Goal: Task Accomplishment & Management: Manage account settings

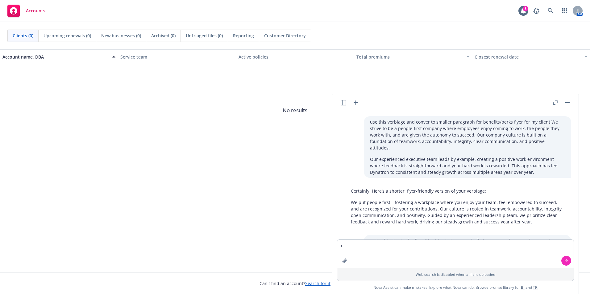
scroll to position [2841, 0]
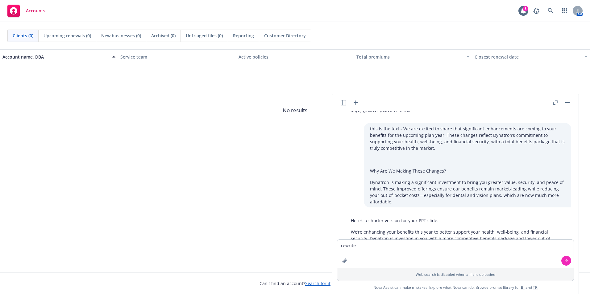
type textarea "rewrite • Anthem Dental Base Plan – No longer covers Orthodontic"
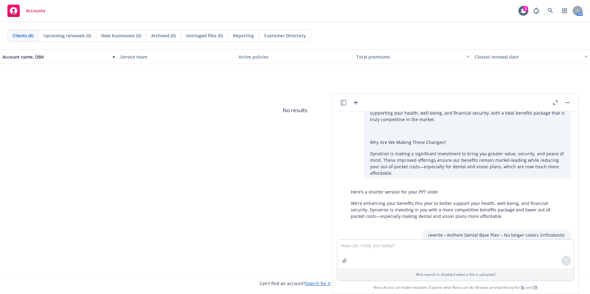
scroll to position [2879, 0]
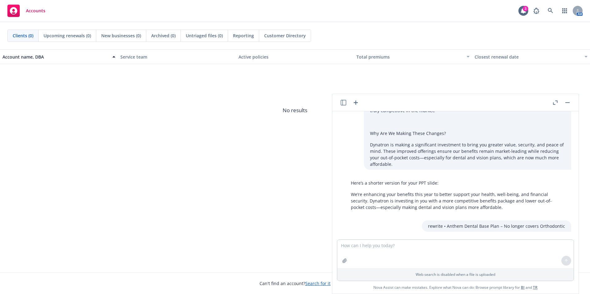
drag, startPoint x: 504, startPoint y: 219, endPoint x: 351, endPoint y: 220, distance: 152.4
click at [351, 239] on div "Anthem Dental Base Plan – Orthodontic coverage is no longer included." at bounding box center [458, 244] width 226 height 11
drag, startPoint x: 351, startPoint y: 220, endPoint x: 365, endPoint y: 222, distance: 13.7
copy p "Anthem Dental Base Plan – Orthodontic coverage is no longer included."
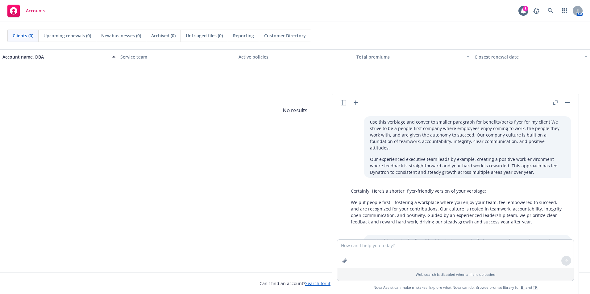
scroll to position [2879, 0]
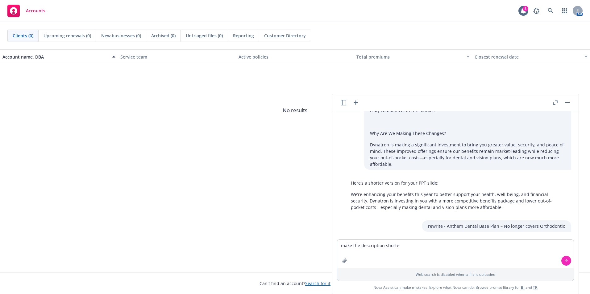
type textarea "make the description shorter"
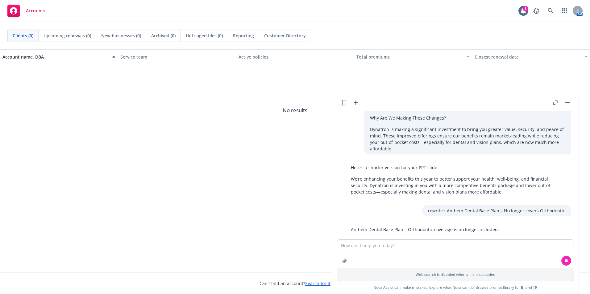
scroll to position [2907, 0]
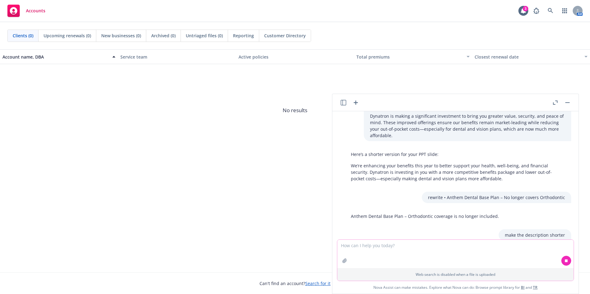
paste textarea "VOLUNTARY ACCIDENT INSURANCE When you, your spouse or child have a covered acci…"
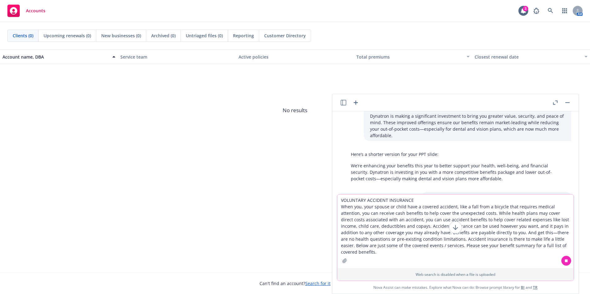
drag, startPoint x: 496, startPoint y: 257, endPoint x: 490, endPoint y: 251, distance: 8.3
click at [496, 257] on textarea "VOLUNTARY ACCIDENT INSURANCE When you, your spouse or child have a covered acci…" at bounding box center [455, 232] width 236 height 74
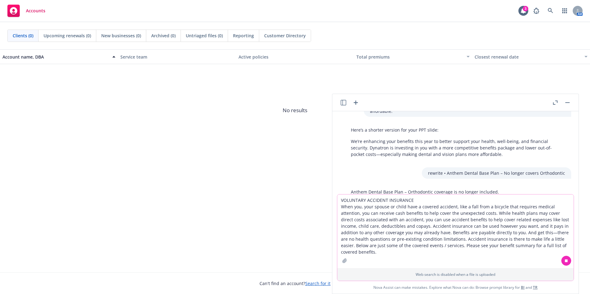
scroll to position [2953, 0]
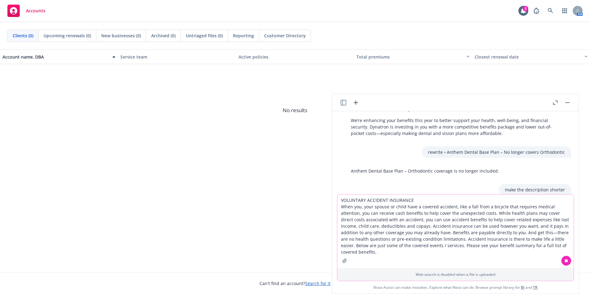
type textarea "VOLUNTARY ACCIDENT INSURANCE When you, your spouse or child have a covered acci…"
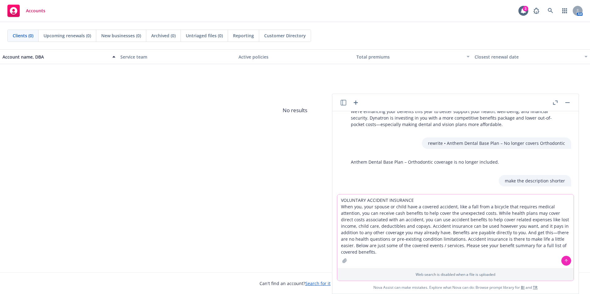
click at [569, 261] on button at bounding box center [566, 261] width 10 height 10
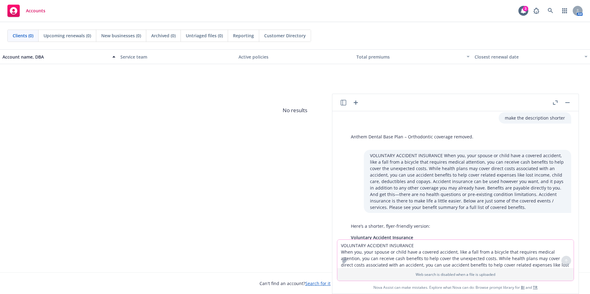
scroll to position [3037, 0]
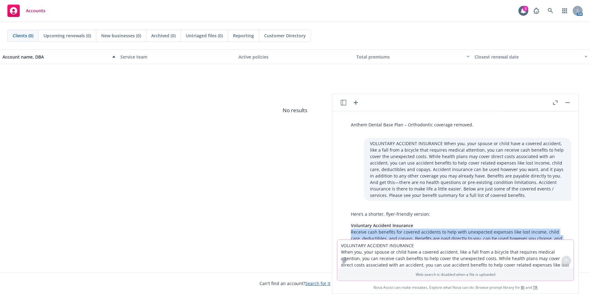
drag, startPoint x: 541, startPoint y: 221, endPoint x: 343, endPoint y: 205, distance: 198.1
click at [343, 209] on div "Here’s a shorter, flyer-friendly version: Voluntary Accident Insurance Receive …" at bounding box center [458, 230] width 236 height 42
drag, startPoint x: 343, startPoint y: 205, endPoint x: 399, endPoint y: 214, distance: 56.3
copy p "Receive cash benefits for covered accidents to help with unexpected expenses li…"
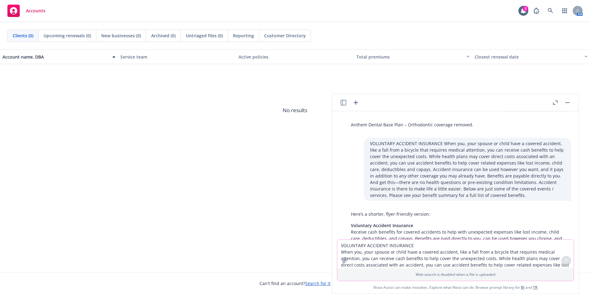
drag, startPoint x: 108, startPoint y: 64, endPoint x: 325, endPoint y: 234, distance: 275.1
click at [108, 65] on span "No results" at bounding box center [295, 110] width 590 height 93
click at [380, 243] on textarea "VOLUNTARY ACCIDENT INSURANCE When you, your spouse or child have a covered acci…" at bounding box center [455, 254] width 236 height 28
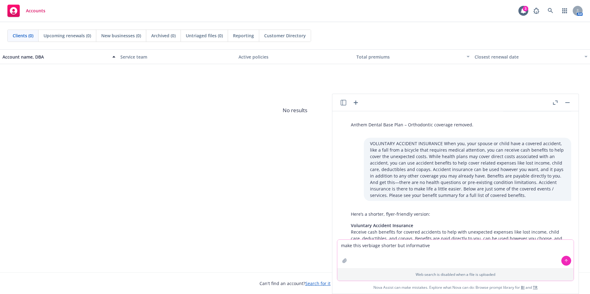
paste textarea "Receive cash benefits for covered accidents to help with unexpected expenses li…"
type textarea "make this verbiage shorter but informative Receive cash benefits for covered ac…"
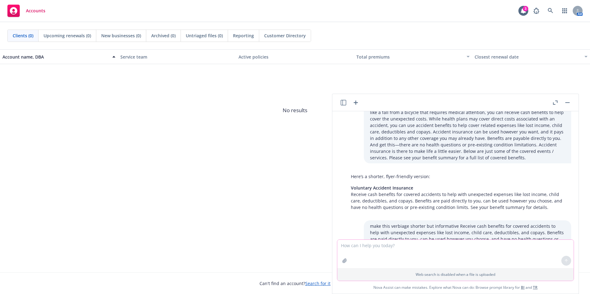
scroll to position [3107, 0]
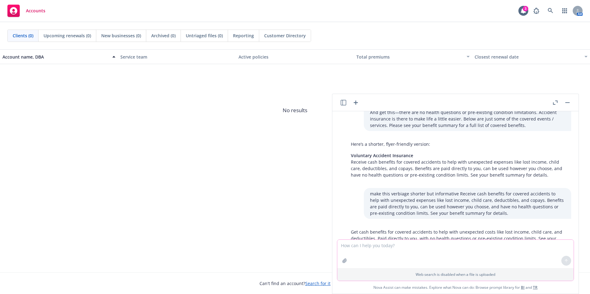
drag, startPoint x: 392, startPoint y: 241, endPoint x: 369, endPoint y: 243, distance: 23.0
click at [389, 241] on textarea at bounding box center [455, 254] width 236 height 28
click at [369, 243] on textarea at bounding box center [455, 254] width 236 height 28
paste textarea "Voluntary Life—Sun Life is offering a True Open Enrollment so ALL employees can…"
type textarea "Voluntary Life—Sun Life is offering a True Open Enrollment so ALL employees can…"
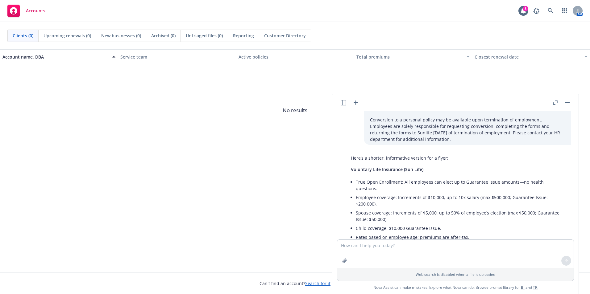
scroll to position [3418, 0]
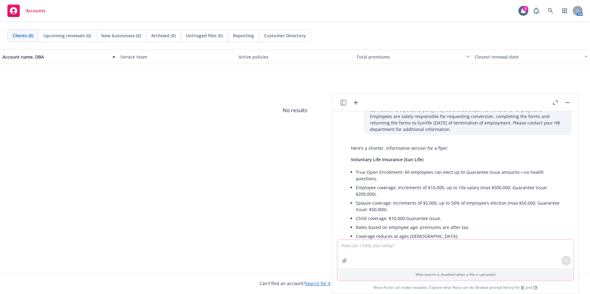
click at [397, 243] on textarea at bounding box center [455, 254] width 236 height 28
type textarea "givem me description of what it is then bullets"
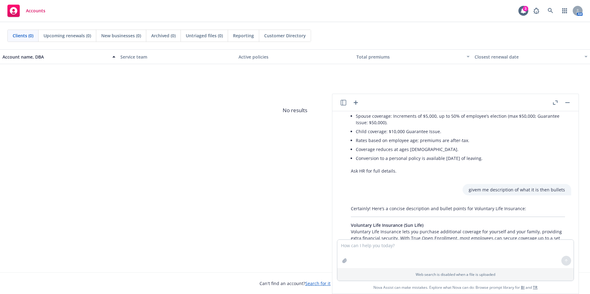
scroll to position [3480, 0]
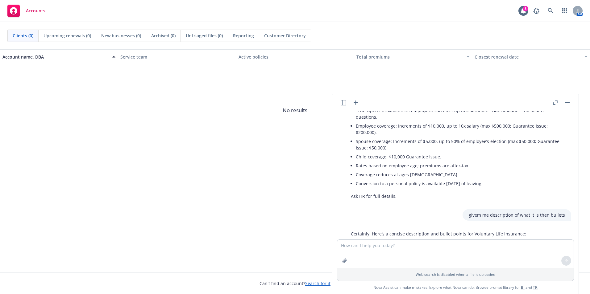
drag, startPoint x: 491, startPoint y: 210, endPoint x: 349, endPoint y: 218, distance: 142.2
click at [349, 228] on div "Certainly! Here’s a concise description and bullet points for Voluntary Life In…" at bounding box center [458, 292] width 226 height 128
drag, startPoint x: 349, startPoint y: 218, endPoint x: 363, endPoint y: 219, distance: 13.9
copy div "Voluntary Life Insurance lets you purchase additional coverage for yourself and…"
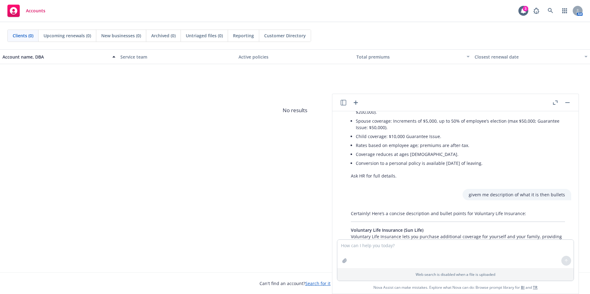
scroll to position [3511, 0]
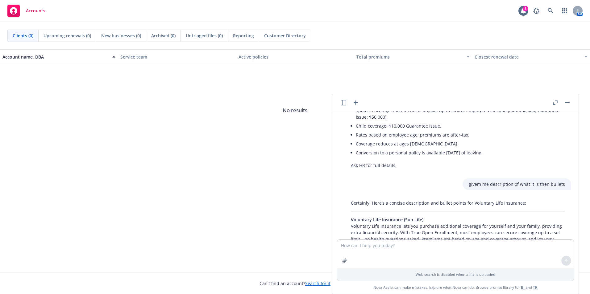
click at [233, 183] on div "Account name, DBA Service team Active policies Total premiums Closest renewal d…" at bounding box center [295, 160] width 590 height 223
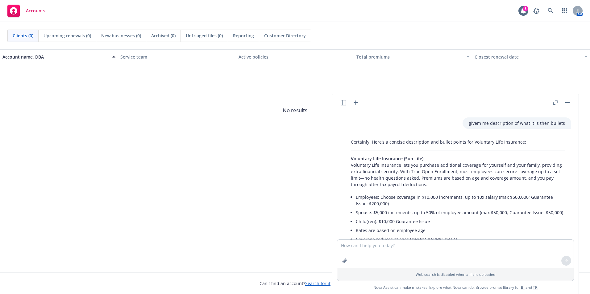
scroll to position [3573, 0]
click at [369, 256] on textarea at bounding box center [455, 254] width 236 height 28
paste textarea "VOLUNTARY ACCIDENT INSURANCE When you, your spouse or child have a covered acci…"
type textarea "givve me shorter decription VOLUNTARY ACCIDENT INSURANCE When you, your spouse …"
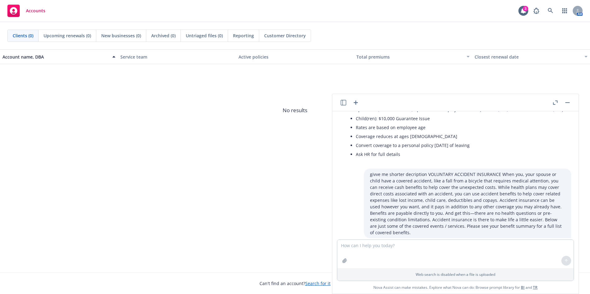
scroll to position [3682, 0]
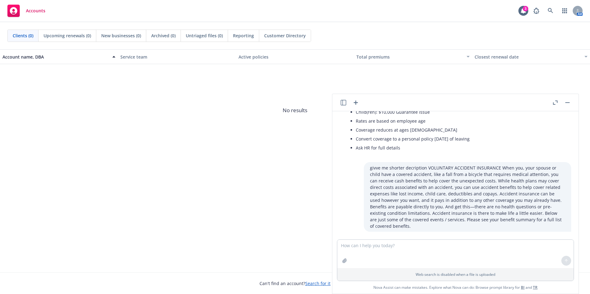
click at [394, 242] on p "Voluntary Accident Insurance Receive cash benefits for covered accidents to hel…" at bounding box center [458, 255] width 214 height 26
drag, startPoint x: 383, startPoint y: 220, endPoint x: 350, endPoint y: 204, distance: 36.6
click at [350, 239] on div "Voluntary Accident Insurance Receive cash benefits for covered accidents to hel…" at bounding box center [458, 254] width 226 height 31
drag, startPoint x: 350, startPoint y: 204, endPoint x: 362, endPoint y: 207, distance: 12.1
copy p "Receive cash benefits for covered accidents to help with unexpected expenses li…"
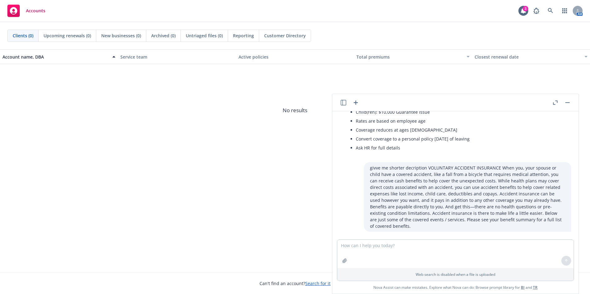
drag, startPoint x: 257, startPoint y: 123, endPoint x: 268, endPoint y: 75, distance: 49.3
click at [257, 123] on span "No results" at bounding box center [295, 110] width 590 height 93
click at [370, 251] on textarea at bounding box center [455, 254] width 236 height 28
paste textarea "r you* You can choose from $10,000 to $500,000—in increments of $10,000 not to …"
type textarea "take this info and make as bullets for vol life and ad& slide r you* You can ch…"
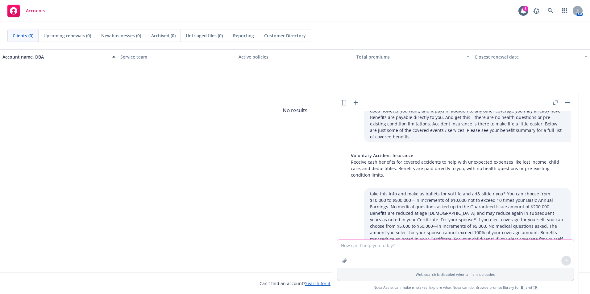
scroll to position [3816, 0]
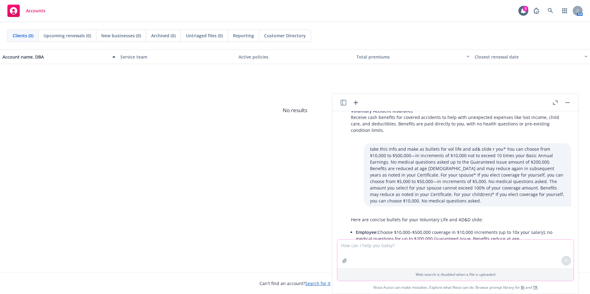
click at [374, 252] on textarea at bounding box center [455, 254] width 236 height 28
paste textarea "BENEFITS (You can purchase this coverage at a group rate.) For you* You can cho…"
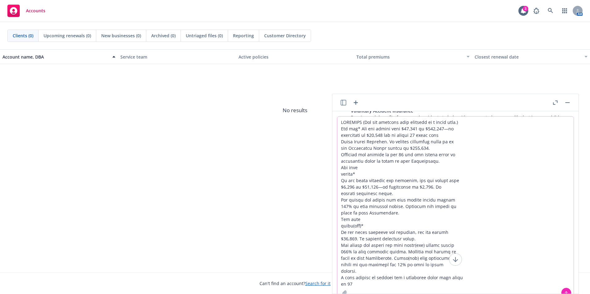
type textarea "BENEFITS (You can purchase this coverage at a group rate.) For you* You can cho…"
drag, startPoint x: 368, startPoint y: 285, endPoint x: 314, endPoint y: 117, distance: 176.4
click at [314, 117] on body "Accounts 3 AM Clients (0) Upcoming renewals (0) New businesses (0) Archived (0)…" at bounding box center [295, 147] width 590 height 294
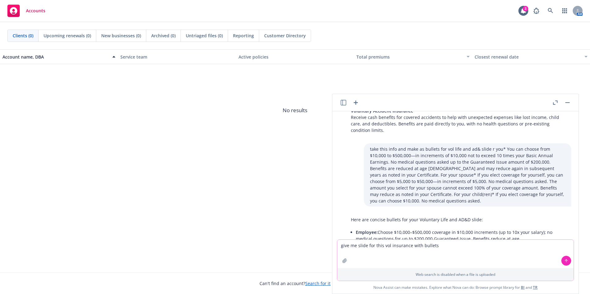
type textarea "give me slide for this vol insurance with bullets"
click at [344, 263] on icon "button" at bounding box center [344, 261] width 5 height 5
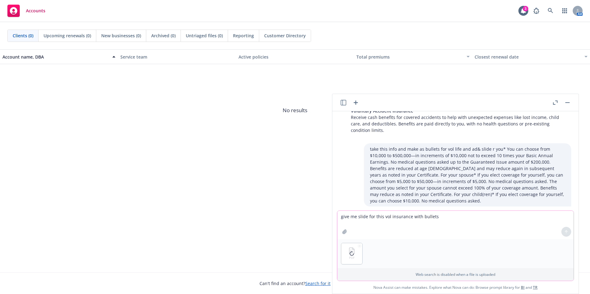
click at [340, 227] on button "button" at bounding box center [345, 232] width 10 height 10
click at [565, 231] on icon at bounding box center [566, 232] width 4 height 4
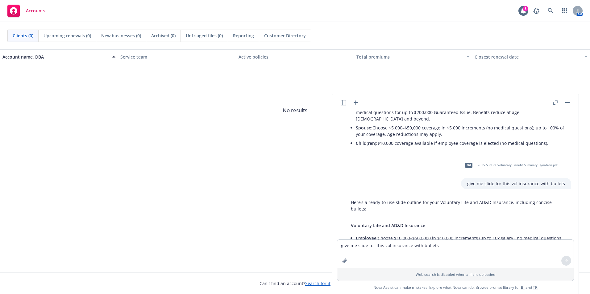
scroll to position [3953, 0]
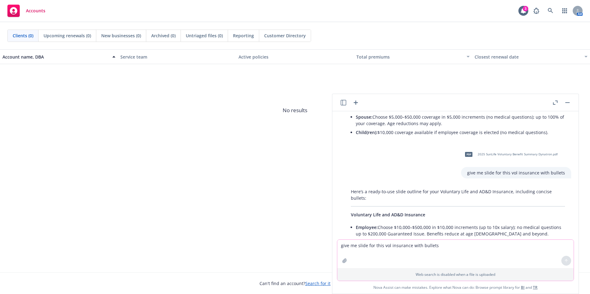
click at [359, 254] on textarea "give me slide for this vol insurance with bullets" at bounding box center [455, 254] width 236 height 28
type textarea "use this pdf"
click at [339, 260] on div at bounding box center [344, 261] width 15 height 15
click at [341, 260] on button "button" at bounding box center [345, 261] width 10 height 10
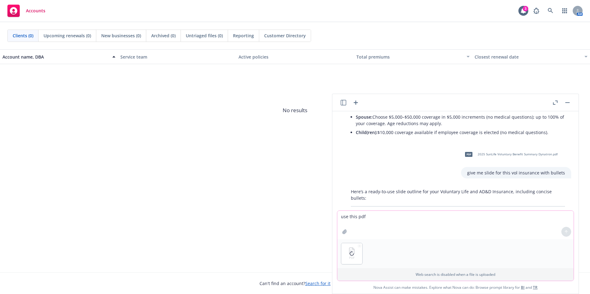
click at [340, 227] on button "button" at bounding box center [345, 232] width 10 height 10
click at [567, 232] on icon at bounding box center [566, 232] width 4 height 4
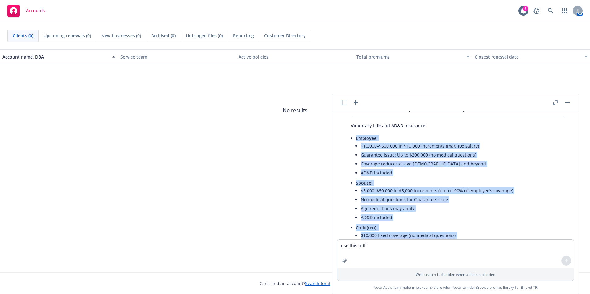
scroll to position [4174, 0]
drag, startPoint x: 369, startPoint y: 151, endPoint x: 438, endPoint y: 202, distance: 85.9
click at [438, 202] on div "Here are concise bullets for your PPT slide on Voluntary Life and AD&D Insuranc…" at bounding box center [458, 190] width 226 height 174
drag, startPoint x: 438, startPoint y: 202, endPoint x: 392, endPoint y: 193, distance: 46.5
copy ul "Employee: $10,000–$500,000 in $10,000 increments (max 10x salary) Guarantee Iss…"
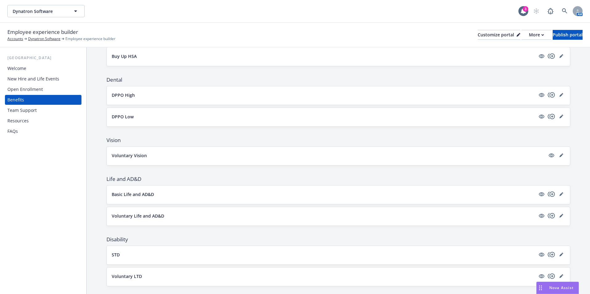
scroll to position [123, 0]
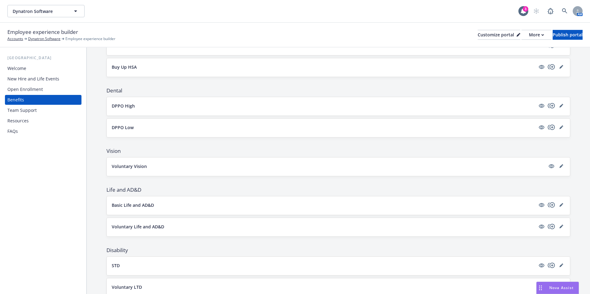
click at [135, 205] on p "Basic Life and AD&D" at bounding box center [133, 205] width 42 height 6
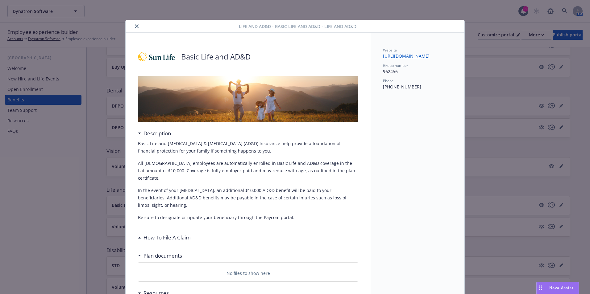
scroll to position [19, 0]
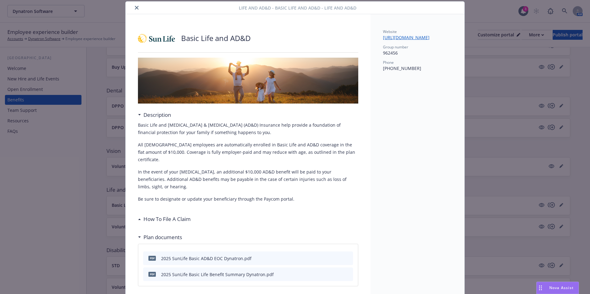
click at [133, 8] on button "close" at bounding box center [136, 7] width 7 height 7
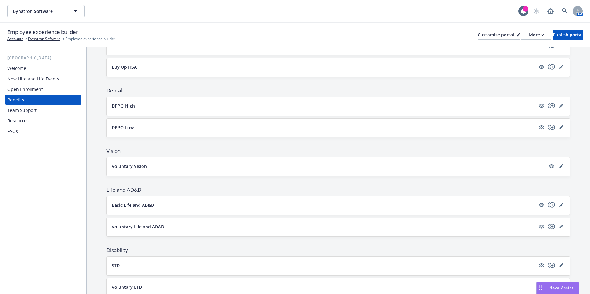
click at [50, 89] on div "Open Enrollment" at bounding box center [43, 90] width 72 height 10
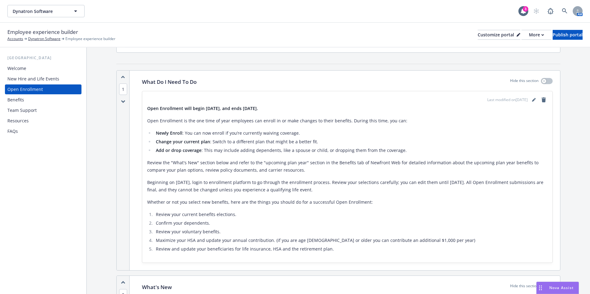
scroll to position [62, 0]
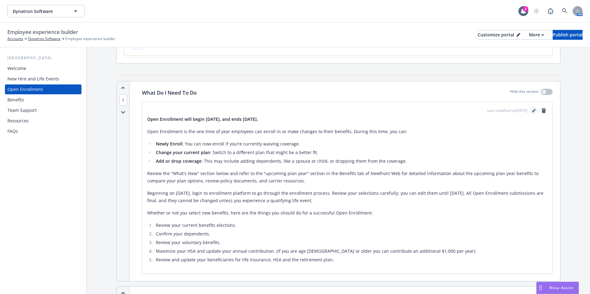
click at [532, 111] on icon "editPencil" at bounding box center [534, 111] width 4 height 4
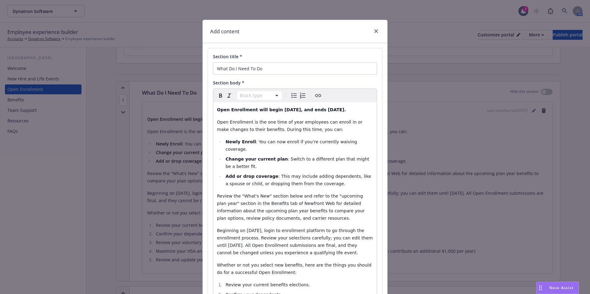
select select "paragraph"
click at [291, 110] on strong "Open Enrollment will begin August 18th, 2025, and ends August 29th, 2025." at bounding box center [281, 109] width 129 height 5
drag, startPoint x: 271, startPoint y: 110, endPoint x: 295, endPoint y: 112, distance: 23.8
click at [295, 112] on strong "Open Enrollment will begin August 18th, 2025, and ends August 29th, 2025." at bounding box center [281, 109] width 129 height 5
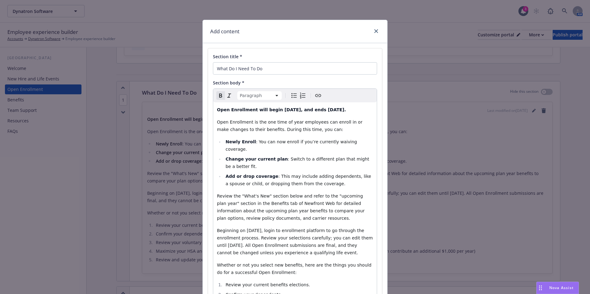
drag, startPoint x: 335, startPoint y: 111, endPoint x: 359, endPoint y: 111, distance: 24.1
click at [346, 111] on strong "Open Enrollment will begin September 8th, 2025, and ends August 29th, 2025." at bounding box center [281, 109] width 129 height 5
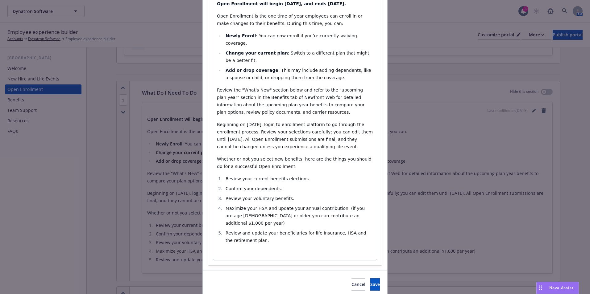
scroll to position [123, 0]
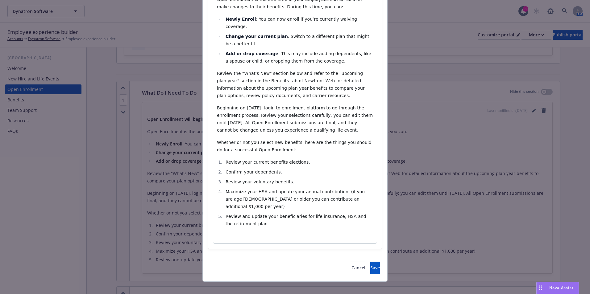
click at [305, 222] on div "Open Enrollment will begin September 8th, 2025, and ends September 17th, 2025. …" at bounding box center [295, 112] width 164 height 264
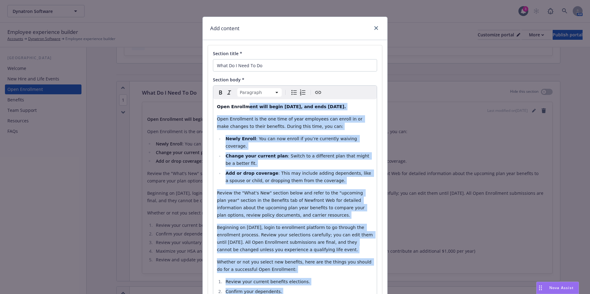
scroll to position [0, 0]
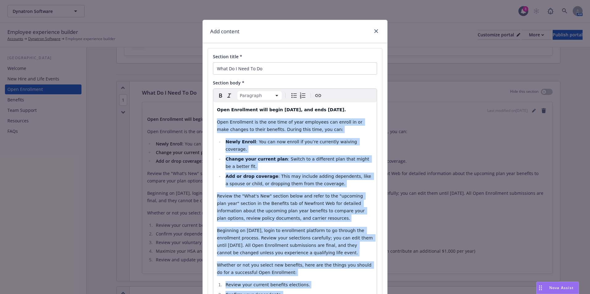
drag, startPoint x: 289, startPoint y: 222, endPoint x: 210, endPoint y: 131, distance: 119.6
click at [210, 131] on div "Section title * What Do I Need To Do Section body * Paragraph Paragraph Heading…" at bounding box center [295, 209] width 174 height 323
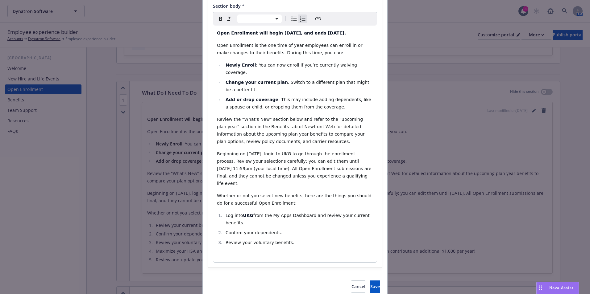
scroll to position [88, 0]
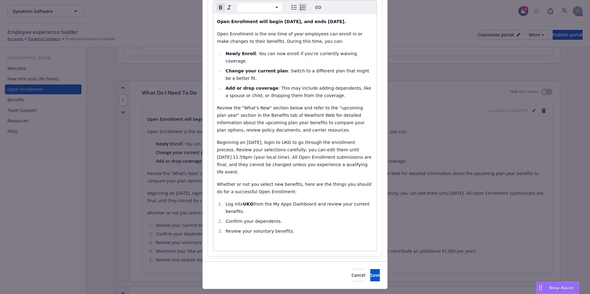
click at [247, 202] on strong "UKG" at bounding box center [248, 204] width 10 height 5
drag, startPoint x: 257, startPoint y: 196, endPoint x: 235, endPoint y: 196, distance: 21.9
click at [235, 201] on li "Log into P aycom from the My Apps Dashboard and review your current benefits." at bounding box center [298, 208] width 149 height 15
click at [243, 202] on strong "P" at bounding box center [244, 204] width 3 height 5
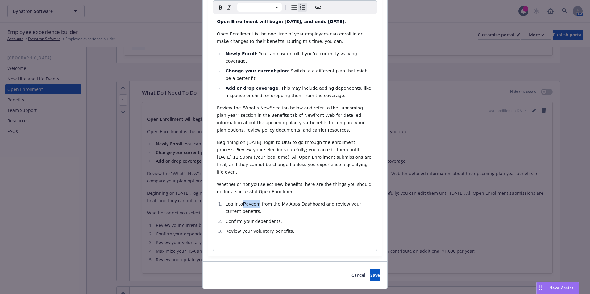
drag, startPoint x: 242, startPoint y: 197, endPoint x: 255, endPoint y: 197, distance: 13.3
click at [255, 201] on li "Log into P aycom from the My Apps Dashboard and review your current benefits." at bounding box center [298, 208] width 149 height 15
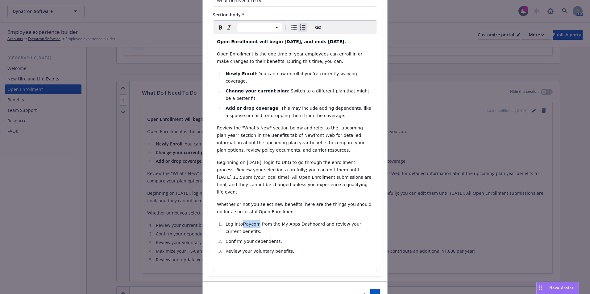
scroll to position [57, 0]
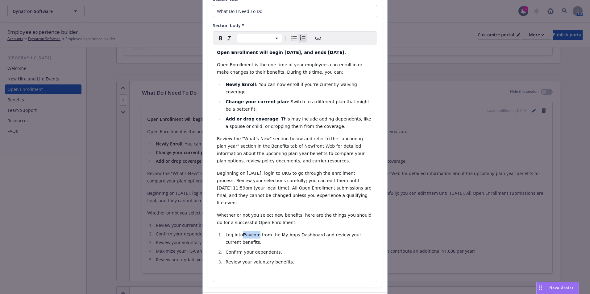
click at [218, 36] on icon "button" at bounding box center [220, 38] width 7 height 7
click at [220, 39] on icon "button" at bounding box center [220, 38] width 3 height 4
select select "paragraph"
click at [289, 218] on p "Whether or not you select new benefits, here are the things you should do for a…" at bounding box center [295, 219] width 156 height 15
click at [281, 172] on span "Beginning on July 29th, login to UKG to go through the enrollment process. Revi…" at bounding box center [295, 188] width 156 height 35
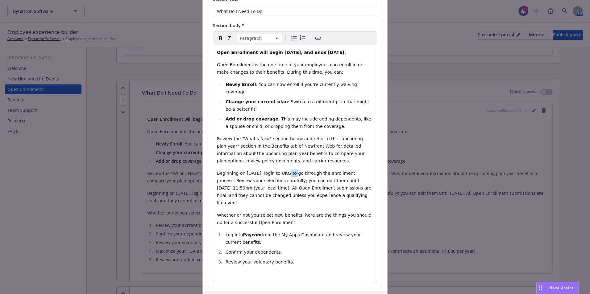
click at [281, 172] on span "Beginning on July 29th, login to UKG to go through the enrollment process. Revi…" at bounding box center [295, 188] width 156 height 35
click at [251, 173] on span "Beginning on July 29th, login to Paycom to go through the enrollment process. R…" at bounding box center [295, 188] width 156 height 35
click at [253, 173] on span "Beginning on July 29th, login to Paycom to go through the enrollment process. R…" at bounding box center [295, 188] width 156 height 35
drag, startPoint x: 254, startPoint y: 173, endPoint x: 242, endPoint y: 172, distance: 12.1
click at [242, 172] on span "Beginning on July 29th, login to Paycom to go through the enrollment process. R…" at bounding box center [295, 188] width 156 height 35
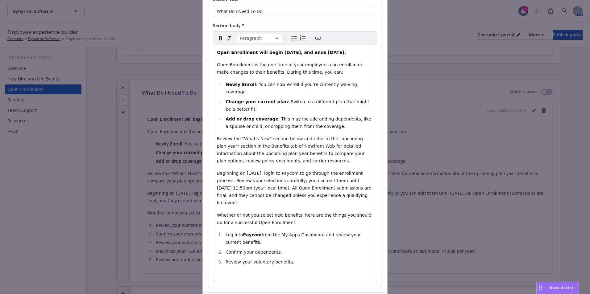
drag, startPoint x: 247, startPoint y: 176, endPoint x: 258, endPoint y: 181, distance: 12.0
click at [247, 177] on p "Beginning on September 8th, login to Paycom to go through the enrollment proces…" at bounding box center [295, 188] width 156 height 37
click at [271, 181] on span "Beginning on September 8th, login to Paycom to go through the enrollment proces…" at bounding box center [295, 188] width 156 height 35
drag, startPoint x: 264, startPoint y: 189, endPoint x: 339, endPoint y: 181, distance: 75.4
click at [339, 181] on span "Beginning on September 8th, login to Paycom to go through the enrollment proces…" at bounding box center [295, 188] width 156 height 35
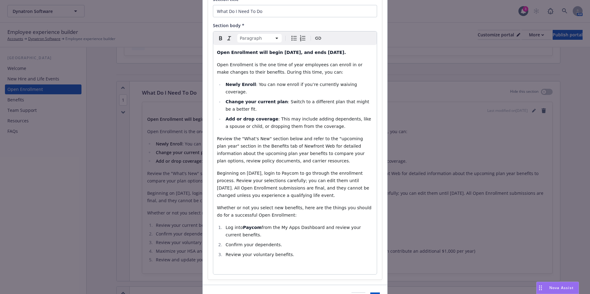
click at [345, 200] on div "Open Enrollment will begin September 8th, 2025, and ends September 17th, 2025. …" at bounding box center [295, 160] width 164 height 230
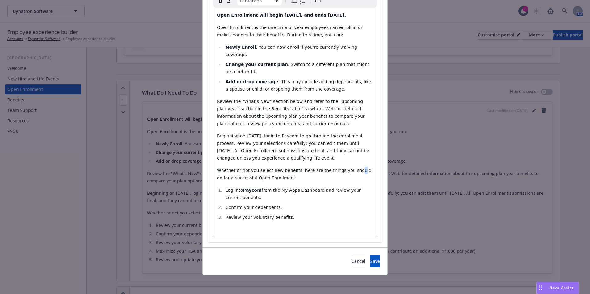
scroll to position [96, 0]
click at [370, 267] on button "Save" at bounding box center [375, 261] width 10 height 12
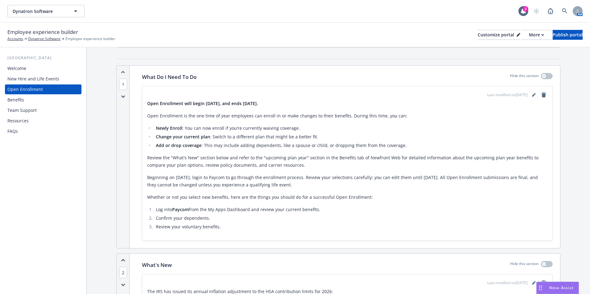
scroll to position [62, 0]
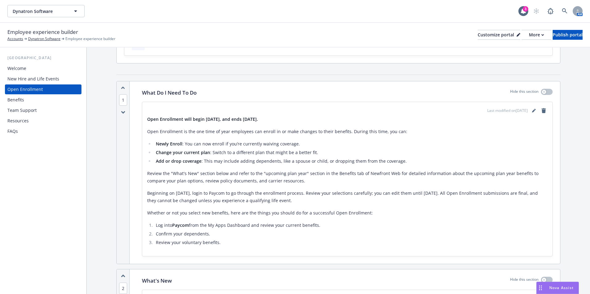
click at [526, 108] on div "Last modified on 08/21/2025" at bounding box center [517, 110] width 60 height 7
click at [532, 111] on icon "editPencil" at bounding box center [533, 111] width 3 height 3
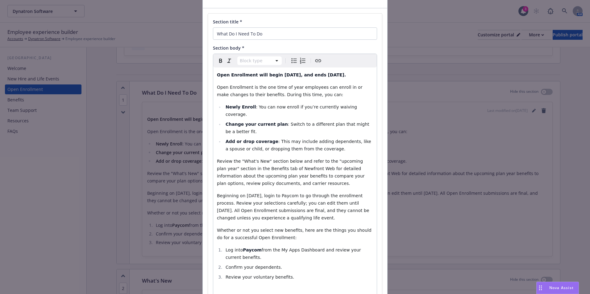
scroll to position [93, 0]
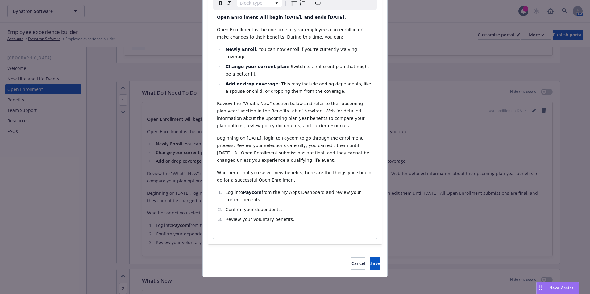
select select
drag, startPoint x: 255, startPoint y: 199, endPoint x: 257, endPoint y: 193, distance: 6.4
click at [257, 193] on li "Log into Paycom from the My Apps Dashboard and review your current benefits." at bounding box center [298, 196] width 149 height 15
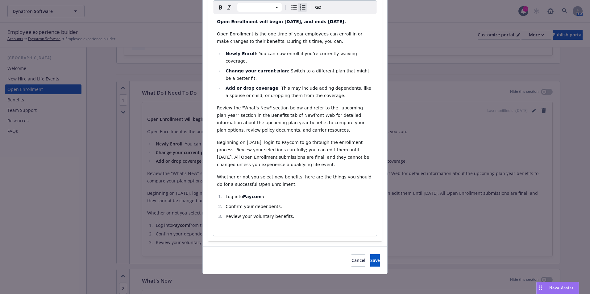
scroll to position [88, 0]
click at [370, 257] on button "Save" at bounding box center [375, 261] width 10 height 12
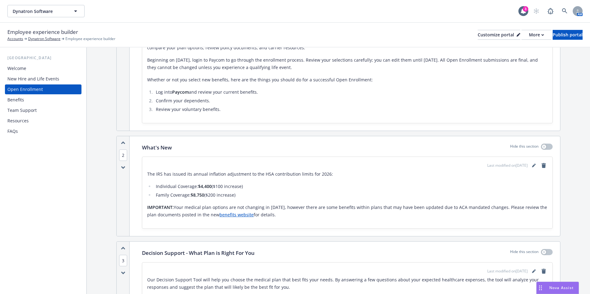
scroll to position [185, 0]
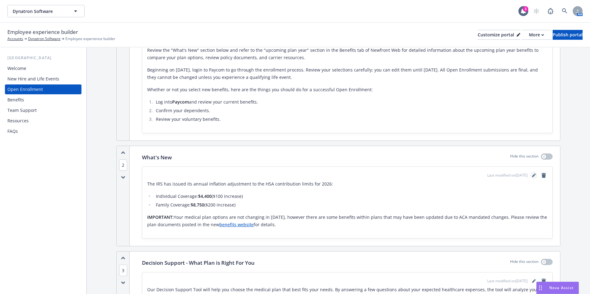
click at [532, 176] on icon "editPencil" at bounding box center [534, 176] width 4 height 4
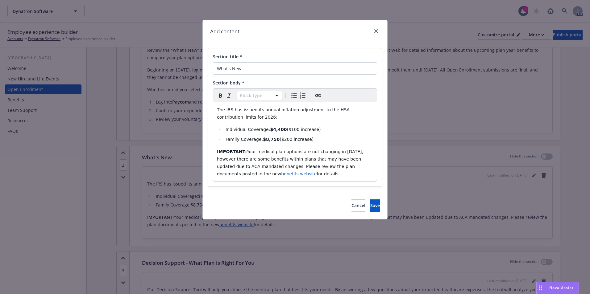
select select "paragraph"
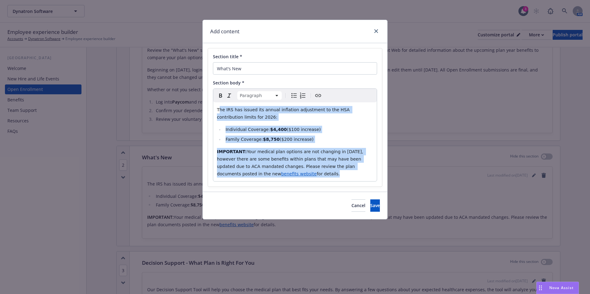
drag, startPoint x: 279, startPoint y: 172, endPoint x: 218, endPoint y: 109, distance: 86.6
click at [218, 109] on div "Th​​e IRS has issued its annual inflation adjustment to the HSA contribution li…" at bounding box center [295, 141] width 164 height 79
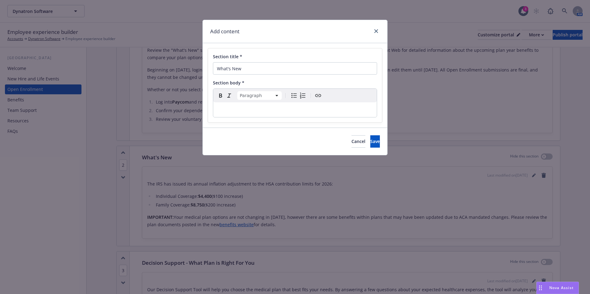
click at [234, 107] on p "editable markdown" at bounding box center [295, 109] width 156 height 7
select select
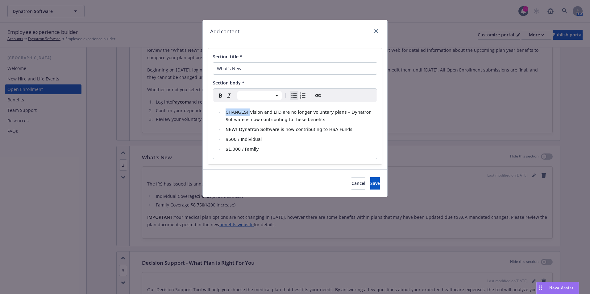
drag, startPoint x: 247, startPoint y: 112, endPoint x: 220, endPoint y: 113, distance: 26.5
click at [220, 113] on ul "CHANGES! Vision and LTD are no longer Voluntary plans – Dynatron Software is no…" at bounding box center [295, 131] width 156 height 44
drag, startPoint x: 236, startPoint y: 130, endPoint x: 222, endPoint y: 131, distance: 14.5
click at [222, 131] on ul "Vision and LTD are no longer Voluntary plans – Dynatron Software is now contrib…" at bounding box center [295, 131] width 156 height 44
click at [221, 141] on ul "Vision and LTD are no longer Voluntary plans – Dynatron Software is now contrib…" at bounding box center [295, 131] width 156 height 44
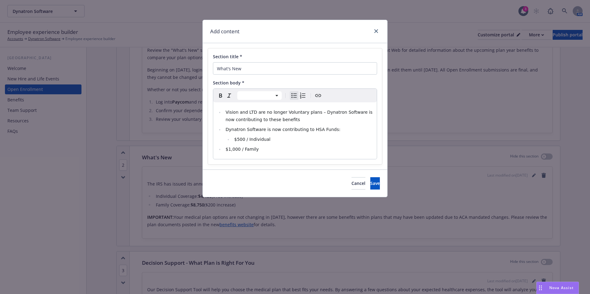
click at [226, 149] on span "$1,000 / Family" at bounding box center [242, 149] width 33 height 5
click at [304, 148] on li "$1,000 / Family" at bounding box center [302, 149] width 141 height 7
click at [370, 189] on button "Save" at bounding box center [375, 183] width 10 height 12
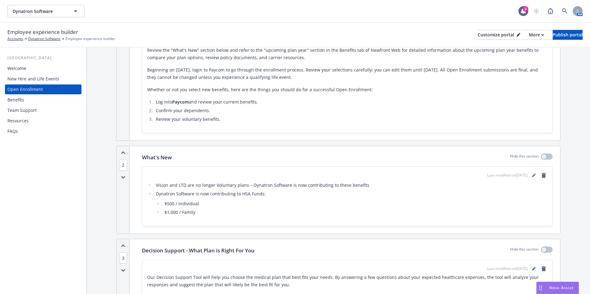
click at [525, 177] on div "Last modified on 08/21/2025" at bounding box center [517, 175] width 60 height 7
click at [532, 176] on icon "editPencil" at bounding box center [534, 176] width 4 height 4
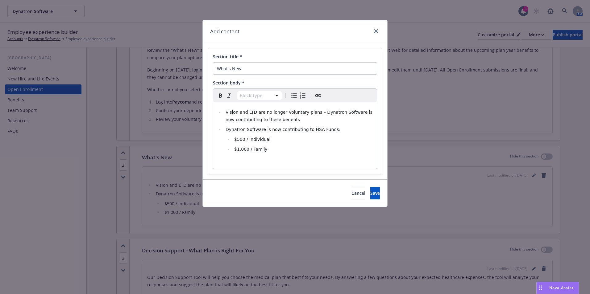
select select
click at [233, 140] on li "$500 / Individual​" at bounding box center [302, 139] width 141 height 7
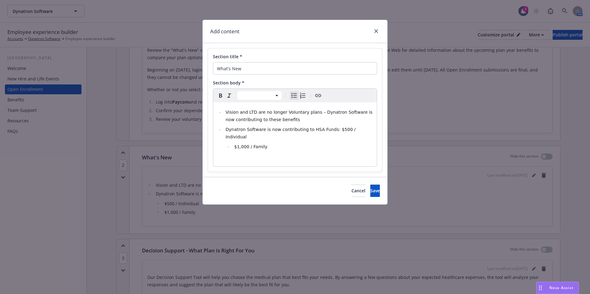
click at [232, 143] on li "$1,000 / Family" at bounding box center [302, 146] width 141 height 7
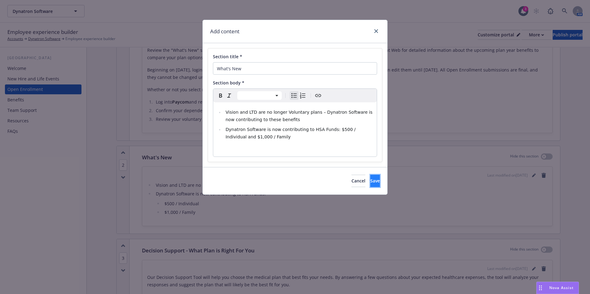
click at [370, 180] on span "Save" at bounding box center [375, 181] width 10 height 6
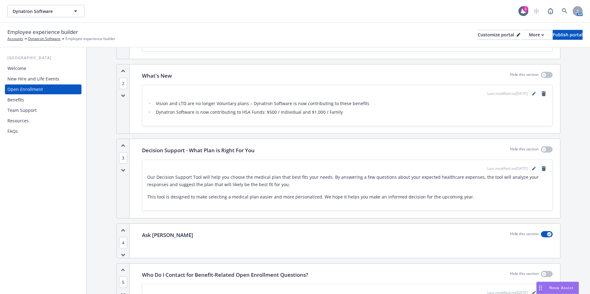
scroll to position [278, 0]
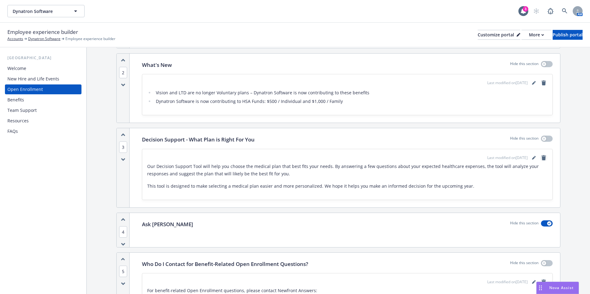
click at [541, 157] on icon "remove" at bounding box center [543, 158] width 5 height 5
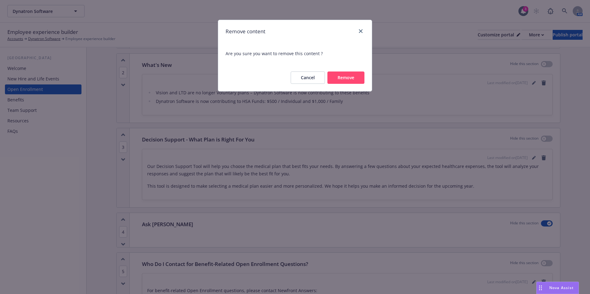
drag, startPoint x: 358, startPoint y: 79, endPoint x: 355, endPoint y: 81, distance: 3.9
click at [358, 78] on button "Remove" at bounding box center [345, 78] width 37 height 12
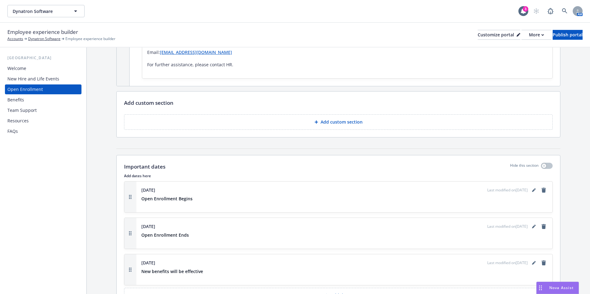
scroll to position [463, 0]
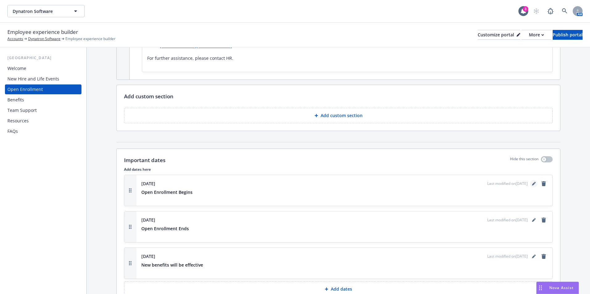
click at [530, 184] on link "editPencil" at bounding box center [533, 183] width 7 height 7
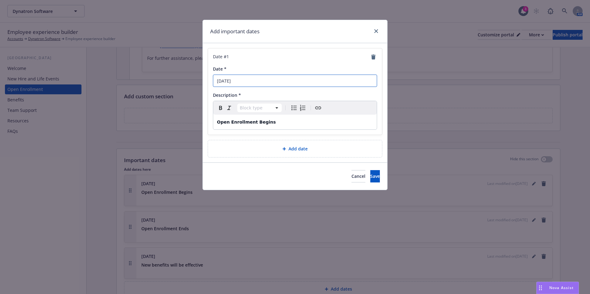
click at [240, 80] on input "August 18th" at bounding box center [295, 81] width 164 height 12
click at [237, 81] on input "August 18th" at bounding box center [295, 81] width 164 height 12
click at [281, 84] on input "September 9thth" at bounding box center [295, 81] width 164 height 12
type input "September 9th"
click at [370, 173] on button "Save" at bounding box center [375, 176] width 10 height 12
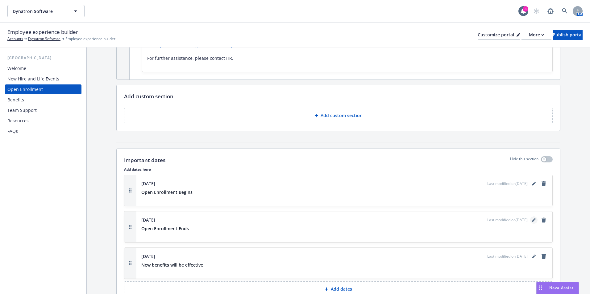
click at [532, 219] on icon "editPencil" at bounding box center [534, 220] width 4 height 4
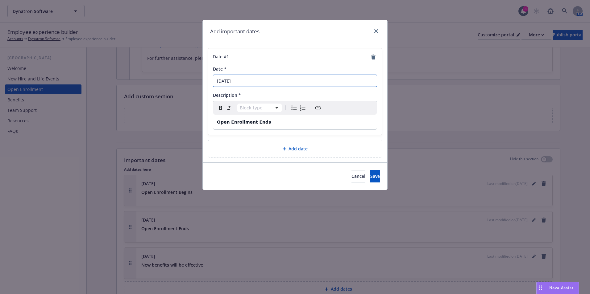
drag, startPoint x: 231, startPoint y: 81, endPoint x: 198, endPoint y: 82, distance: 33.0
click at [198, 82] on div "Add important dates Date # 1 Date * August 29th Description * Block type Paragr…" at bounding box center [295, 147] width 590 height 294
type input "September 29th"
click at [370, 177] on span "Save" at bounding box center [375, 176] width 10 height 6
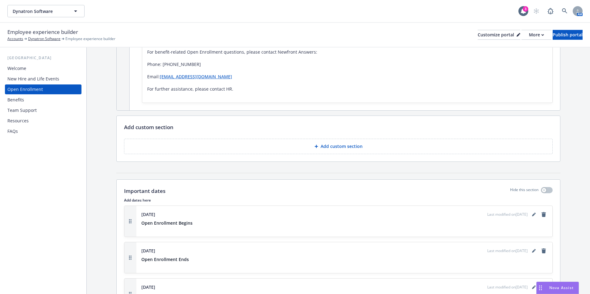
scroll to position [555, 0]
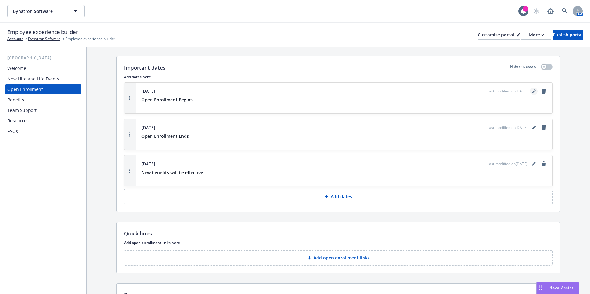
click at [532, 92] on icon "editPencil" at bounding box center [534, 91] width 4 height 4
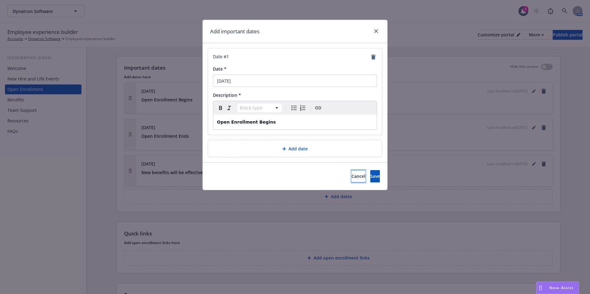
click at [351, 180] on button "Cancel" at bounding box center [358, 176] width 14 height 12
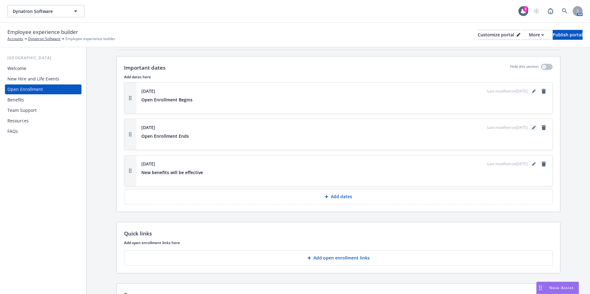
click at [532, 128] on icon "editPencil" at bounding box center [533, 128] width 3 height 3
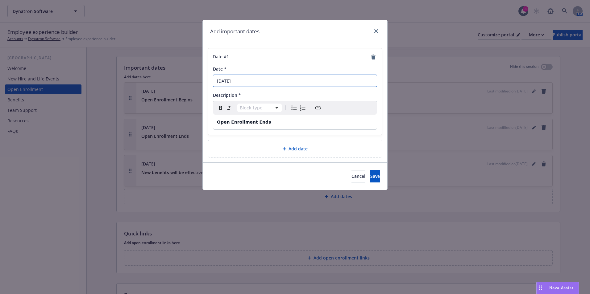
click at [245, 81] on input "September 29th" at bounding box center [295, 81] width 164 height 12
type input "[DATE]"
click at [372, 178] on button "Save" at bounding box center [375, 176] width 10 height 12
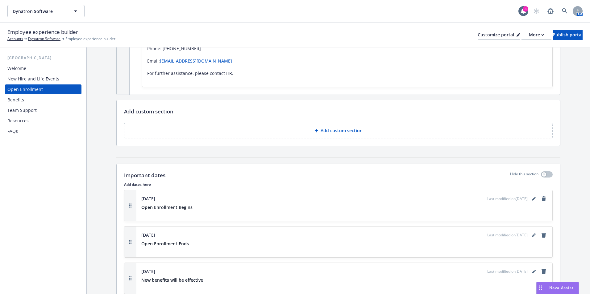
scroll to position [463, 0]
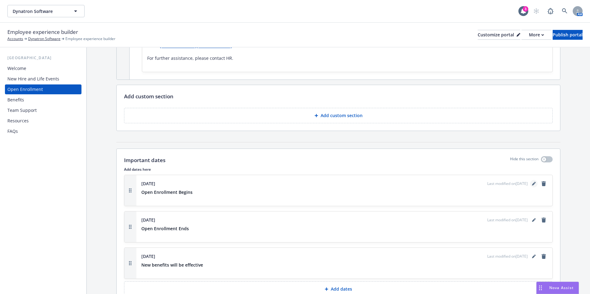
drag, startPoint x: 525, startPoint y: 185, endPoint x: 529, endPoint y: 185, distance: 3.8
click at [526, 185] on div "Last modified on 08/21/2025" at bounding box center [517, 183] width 60 height 7
click at [532, 185] on icon "editPencil" at bounding box center [534, 184] width 4 height 4
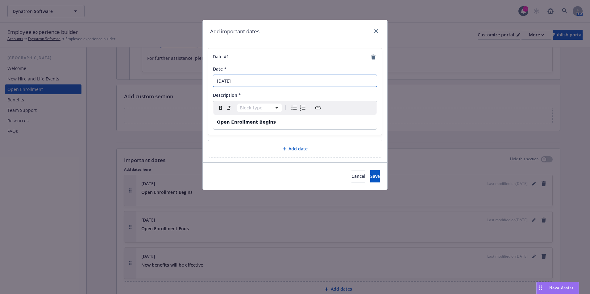
click at [243, 81] on input "September 9th" at bounding box center [295, 81] width 164 height 12
type input "[DATE]"
drag, startPoint x: 362, startPoint y: 170, endPoint x: 364, endPoint y: 176, distance: 6.8
click at [362, 171] on div "Cancel Save" at bounding box center [295, 176] width 185 height 27
click at [370, 176] on span "Save" at bounding box center [375, 176] width 10 height 6
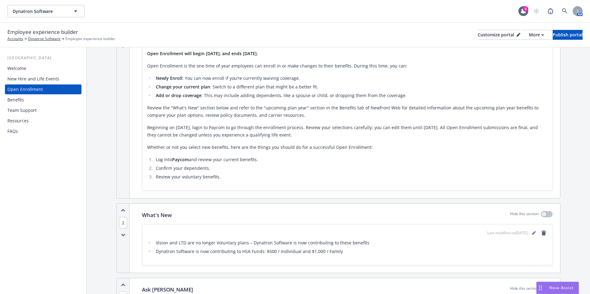
scroll to position [154, 0]
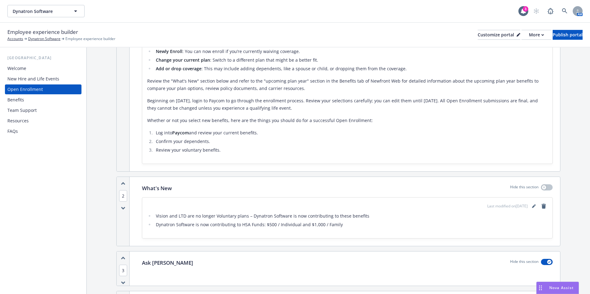
click at [190, 221] on ul "Vision and LTD are no longer Voluntary plans – Dynatron Software is now contrib…" at bounding box center [347, 221] width 400 height 16
click at [532, 205] on icon "editPencil" at bounding box center [534, 207] width 4 height 4
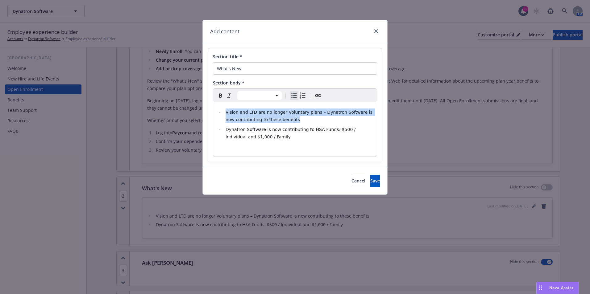
drag, startPoint x: 292, startPoint y: 120, endPoint x: 207, endPoint y: 111, distance: 85.3
click at [207, 111] on div "Section title * What's New Section body * Paragraph Heading 1 Heading 2 Heading…" at bounding box center [295, 105] width 185 height 124
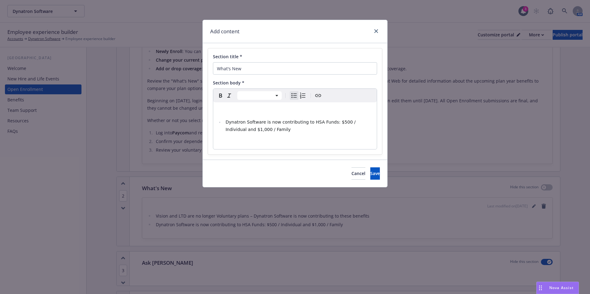
select select "paragraph"
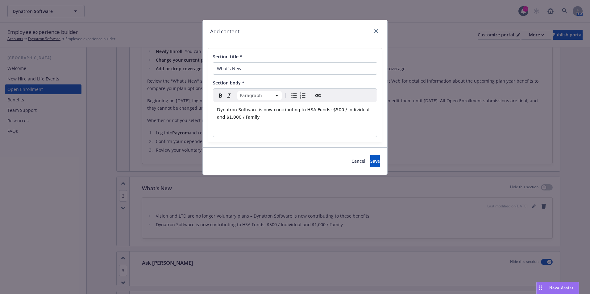
click at [288, 98] on div "Paragraph Paragraph Heading 1 Heading 2 Heading 3 Heading 4 Heading 5 Heading 6" at bounding box center [295, 96] width 164 height 14
click at [291, 96] on icon "Bulleted list" at bounding box center [293, 95] width 7 height 7
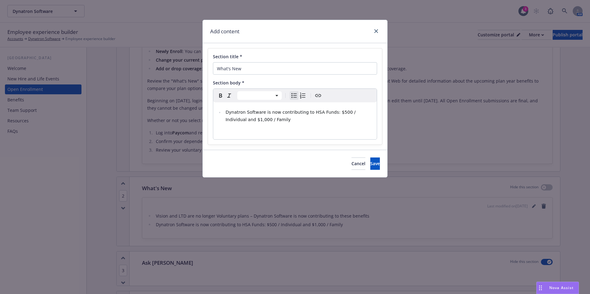
select select "paragraph"
click at [276, 125] on div "Dynatron Software is now contributing to HSA Funds:​ $500 / Individual and $1,0…" at bounding box center [295, 120] width 164 height 37
click at [307, 126] on div "Dynatron Software is now contributing to HSA Funds:​ $500 / Individual and $1,0…" at bounding box center [295, 120] width 164 height 37
select select
click at [276, 122] on li "Dynatron Software is now contributing to HSA Funds:​ $500 / Individual and $1,0…" at bounding box center [298, 116] width 149 height 15
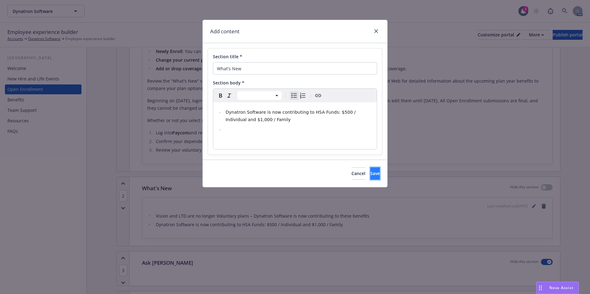
click at [370, 174] on button "Save" at bounding box center [375, 174] width 10 height 12
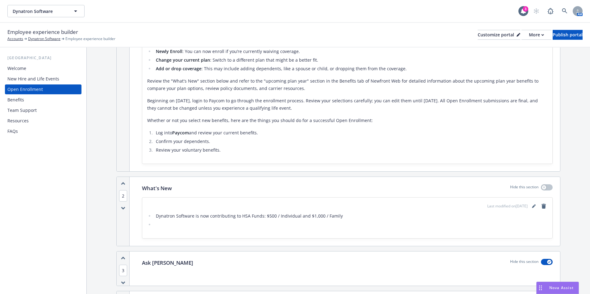
click at [25, 98] on div "Benefits" at bounding box center [43, 100] width 72 height 10
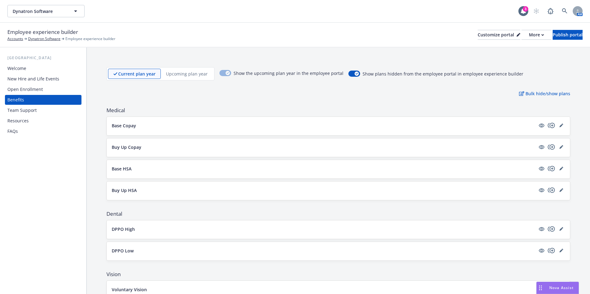
click at [122, 169] on p "Base HSA" at bounding box center [122, 169] width 20 height 6
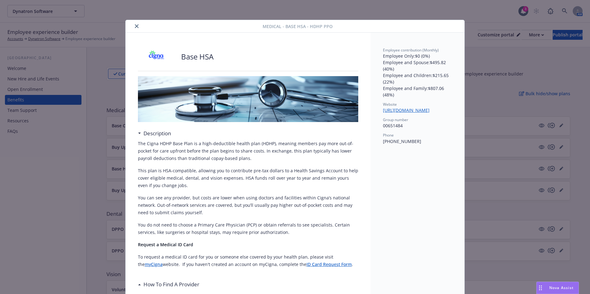
click at [137, 28] on div at bounding box center [195, 26] width 135 height 7
click at [135, 27] on icon "close" at bounding box center [137, 26] width 4 height 4
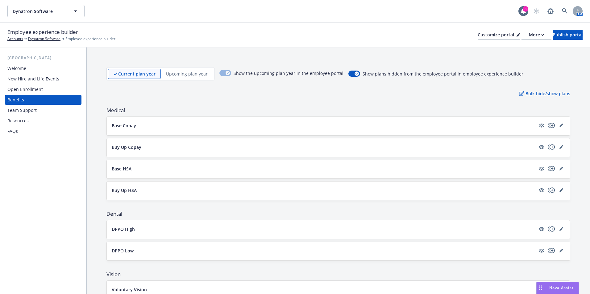
drag, startPoint x: 19, startPoint y: 245, endPoint x: 2, endPoint y: 240, distance: 18.0
click at [17, 245] on div "USA Welcome New Hire and Life Events Open Enrollment Benefits Team Support Reso…" at bounding box center [43, 171] width 86 height 247
click at [70, 173] on div "USA Welcome New Hire and Life Events Open Enrollment Benefits Team Support Reso…" at bounding box center [43, 171] width 86 height 247
click at [39, 87] on div "Open Enrollment" at bounding box center [24, 90] width 35 height 10
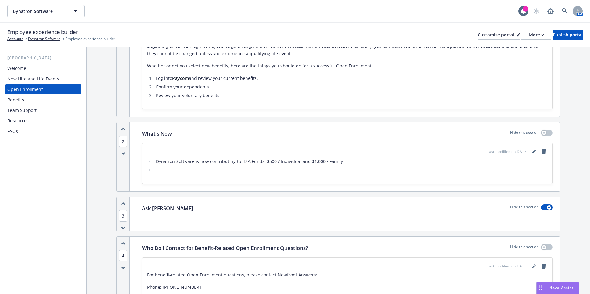
scroll to position [216, 0]
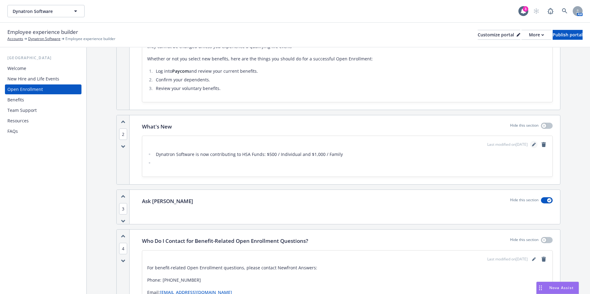
click at [532, 147] on icon "editPencil" at bounding box center [534, 145] width 4 height 4
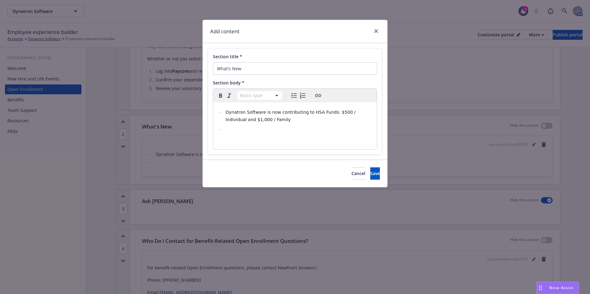
select select "paragraph"
click at [297, 140] on p "editable markdown" at bounding box center [295, 141] width 156 height 7
drag, startPoint x: 255, startPoint y: 139, endPoint x: 252, endPoint y: 136, distance: 3.3
click at [255, 138] on p "editable markdown" at bounding box center [295, 141] width 156 height 7
click at [248, 134] on div "Dynatron Software is now contributing to HSA Funds:​ $500 / Individual and $1,0…" at bounding box center [295, 125] width 164 height 47
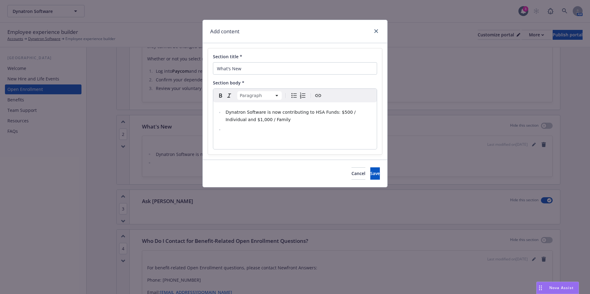
click at [239, 129] on li "editable markdown" at bounding box center [298, 129] width 149 height 7
select select "paragraph"
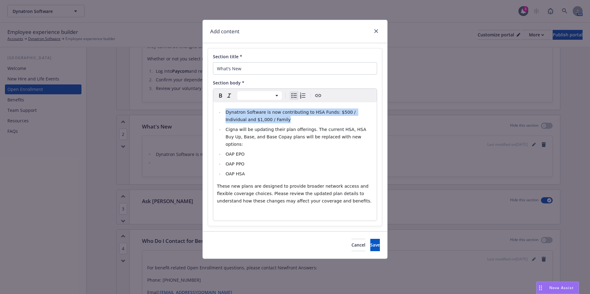
drag, startPoint x: 263, startPoint y: 120, endPoint x: 222, endPoint y: 112, distance: 42.0
click at [222, 112] on ul "Dynatron Software is now contributing to HSA Funds:​ $500 / Individual and $1,0…" at bounding box center [295, 143] width 156 height 69
copy span "Dynatron Software is now contributing to HSA Funds:​ $500 / Individual and $1,0…"
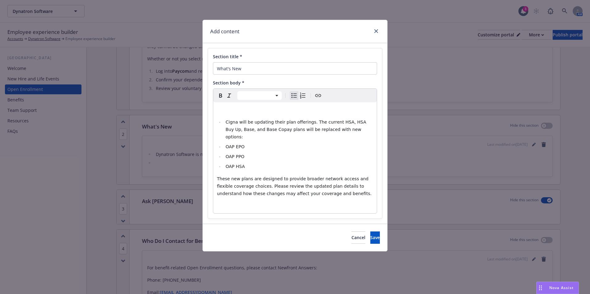
select select "paragraph"
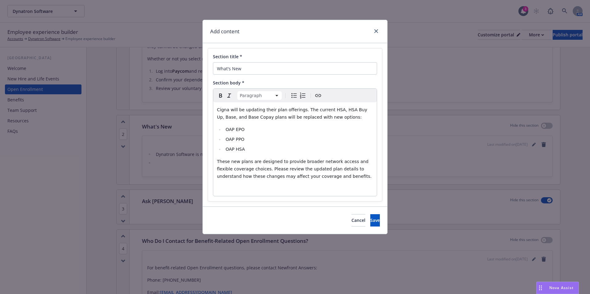
click at [328, 182] on div "Cigna will be updating their plan offerings. The current HSA, HSA Buy Up, Base,…" at bounding box center [295, 149] width 164 height 94
select select
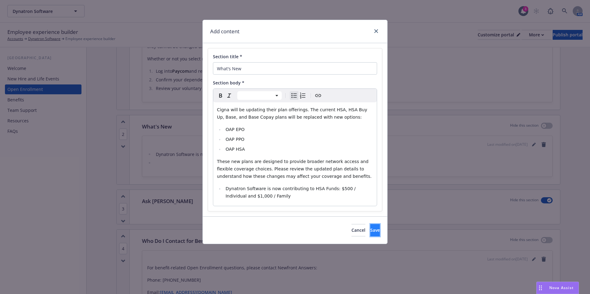
click at [370, 226] on button "Save" at bounding box center [375, 230] width 10 height 12
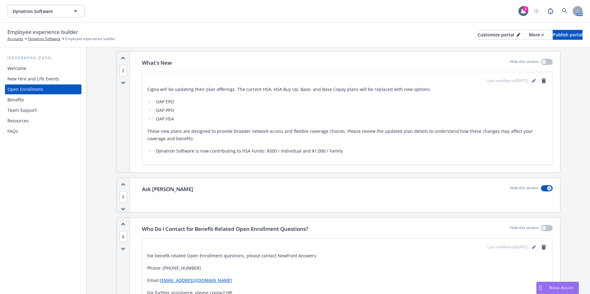
scroll to position [278, 0]
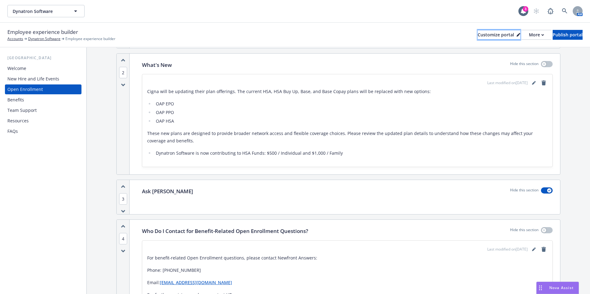
click at [486, 36] on div "Customize portal" at bounding box center [499, 34] width 43 height 9
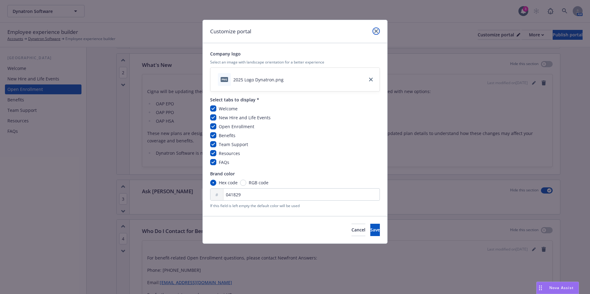
click at [374, 30] on icon "close" at bounding box center [376, 31] width 4 height 4
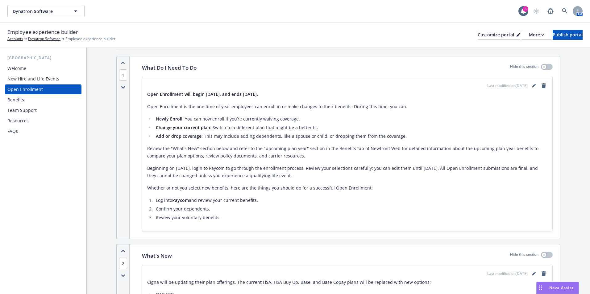
scroll to position [0, 0]
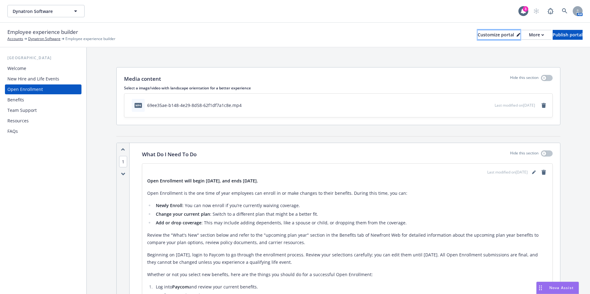
click at [495, 37] on button "Customize portal" at bounding box center [499, 35] width 43 height 10
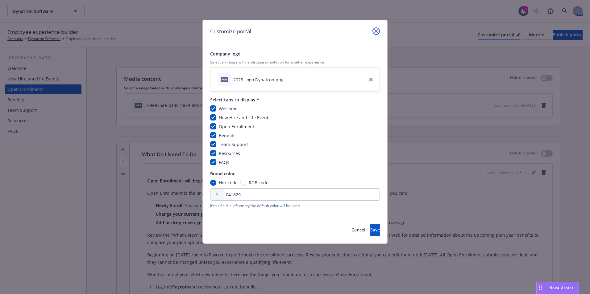
drag, startPoint x: 374, startPoint y: 33, endPoint x: 488, endPoint y: 33, distance: 113.6
click at [374, 33] on link "close" at bounding box center [375, 30] width 7 height 7
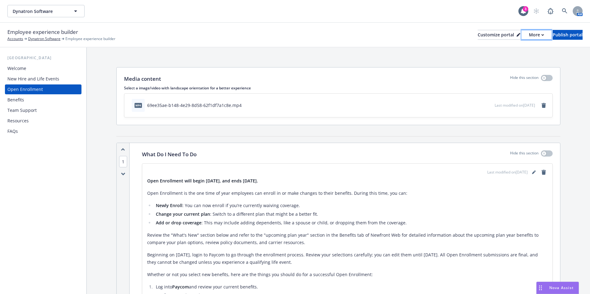
click at [528, 32] on button "More" at bounding box center [537, 35] width 30 height 10
click at [510, 47] on link "Copy preview link" at bounding box center [504, 49] width 56 height 12
click at [484, 35] on div "Customize portal" at bounding box center [499, 34] width 43 height 9
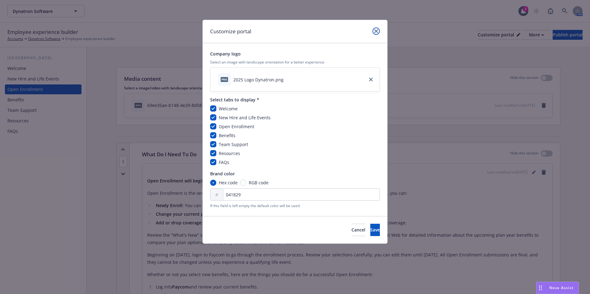
click at [374, 31] on link "close" at bounding box center [375, 30] width 7 height 7
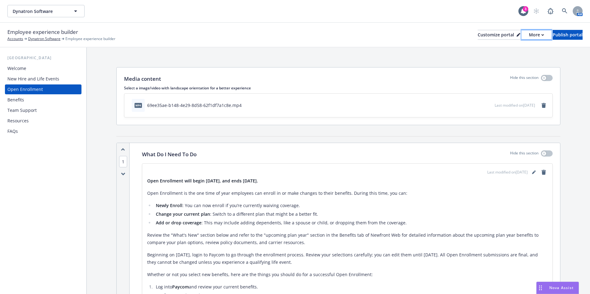
click at [529, 33] on div "More" at bounding box center [536, 34] width 15 height 9
click at [508, 51] on link "Copy preview link" at bounding box center [504, 49] width 56 height 12
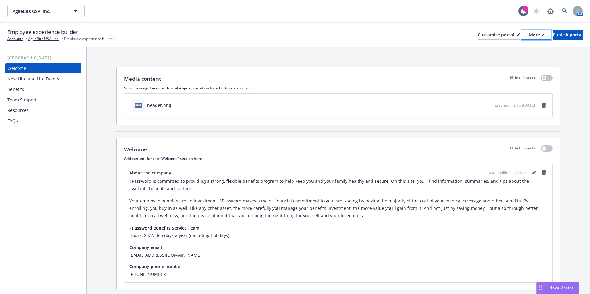
click at [522, 30] on button "More" at bounding box center [537, 35] width 30 height 10
click at [481, 37] on div "Customize portal" at bounding box center [499, 34] width 43 height 9
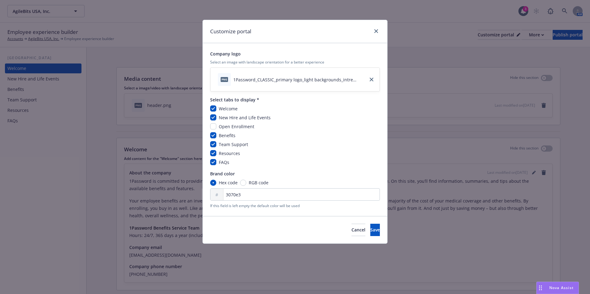
drag, startPoint x: 221, startPoint y: 127, endPoint x: 251, endPoint y: 142, distance: 34.5
click at [221, 127] on span "Open Enrollment" at bounding box center [236, 127] width 35 height 6
click at [215, 127] on input "checkbox" at bounding box center [213, 126] width 6 height 6
checkbox input "true"
click at [375, 237] on div "Cancel Save" at bounding box center [295, 229] width 185 height 27
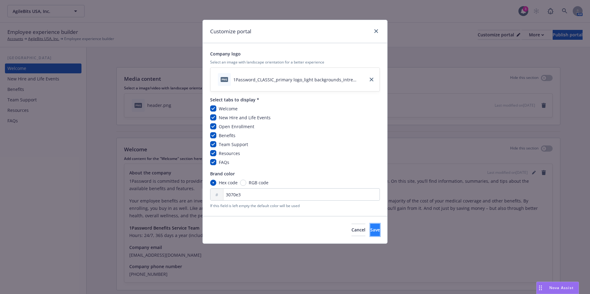
click at [374, 231] on button "Save" at bounding box center [375, 230] width 10 height 12
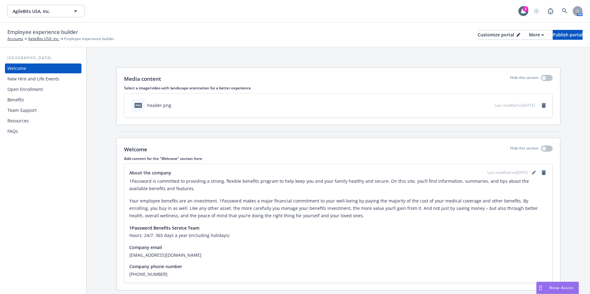
click at [43, 93] on div "Open Enrollment" at bounding box center [43, 90] width 72 height 10
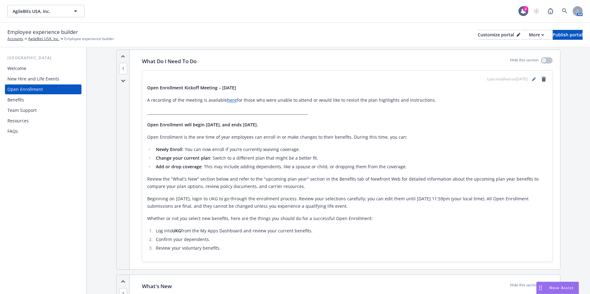
scroll to position [93, 0]
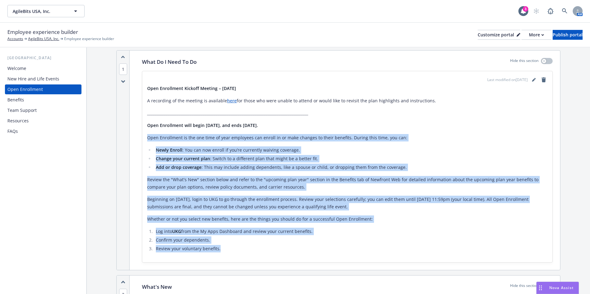
drag, startPoint x: 156, startPoint y: 138, endPoint x: 290, endPoint y: 245, distance: 171.4
click at [291, 247] on div "Last modified on 07/23/2025 Open Enrollment Kickoff Meeting – July 23, 2025 A r…" at bounding box center [347, 166] width 410 height 191
drag, startPoint x: 290, startPoint y: 245, endPoint x: 243, endPoint y: 214, distance: 56.6
click at [499, 205] on p "Beginning on July 29th, login to UKG to go through the enrollment process. Revi…" at bounding box center [347, 203] width 400 height 15
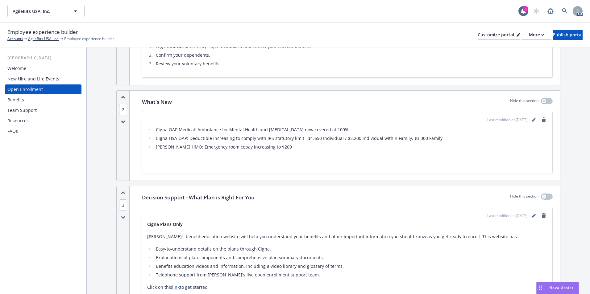
scroll to position [309, 0]
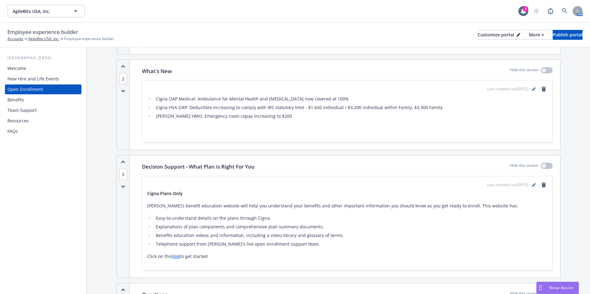
click at [172, 258] on link "link" at bounding box center [176, 257] width 8 height 6
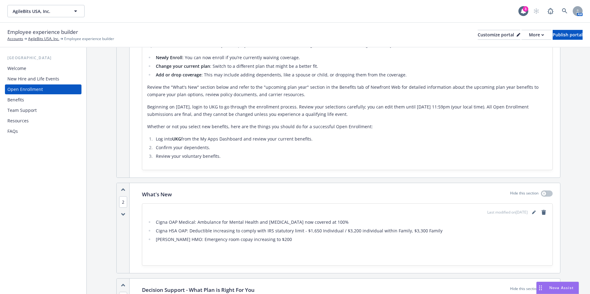
scroll to position [247, 0]
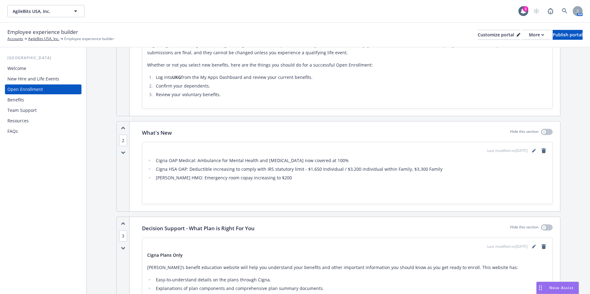
click at [415, 174] on ul "Cigna OAP Medical: Ambulance for Mental Health and Substance Use Disorder now c…" at bounding box center [347, 169] width 400 height 25
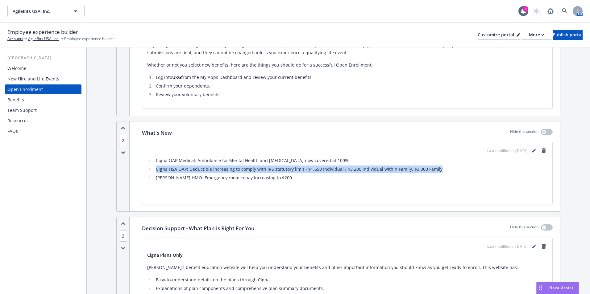
drag, startPoint x: 442, startPoint y: 170, endPoint x: 156, endPoint y: 169, distance: 285.1
click at [156, 169] on li "Cigna HSA OAP: Deductible increasing to comply with IRS statutory limit - $1,65…" at bounding box center [350, 169] width 393 height 7
copy li "Cigna HSA OAP: Deductible increasing to comply with IRS statutory limit - $1,65…"
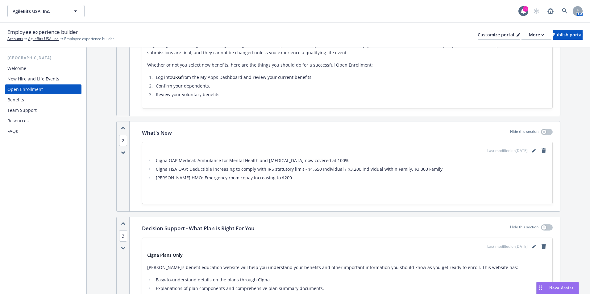
click at [347, 186] on div "Cigna OAP Medical: Ambulance for Mental Health and Substance Use Disorder now c…" at bounding box center [347, 175] width 400 height 37
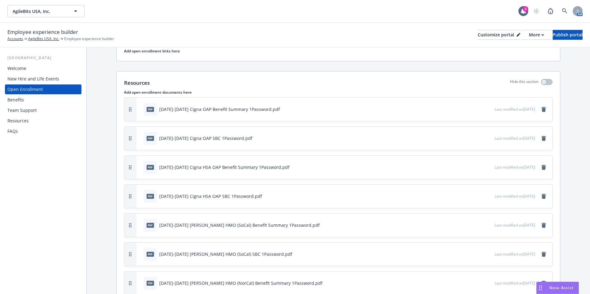
scroll to position [1023, 0]
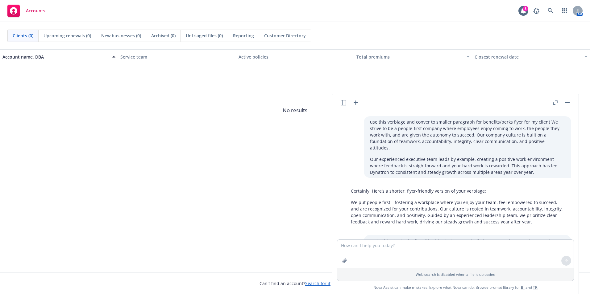
scroll to position [4174, 0]
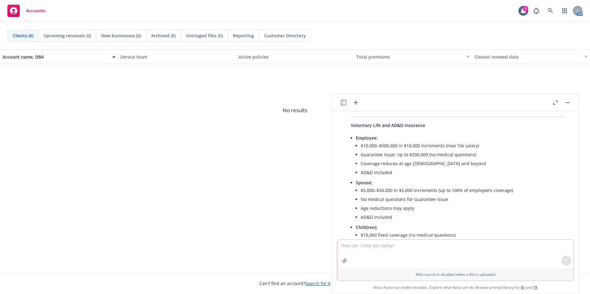
click at [413, 256] on textarea at bounding box center [455, 254] width 236 height 28
click at [358, 103] on icon "button" at bounding box center [355, 102] width 7 height 7
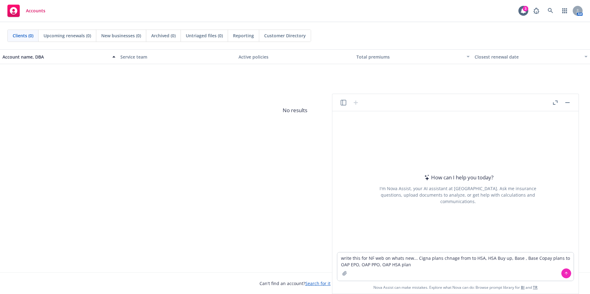
type textarea "write this for NF web on whats new... [PERSON_NAME] plans chnage from to HSA, H…"
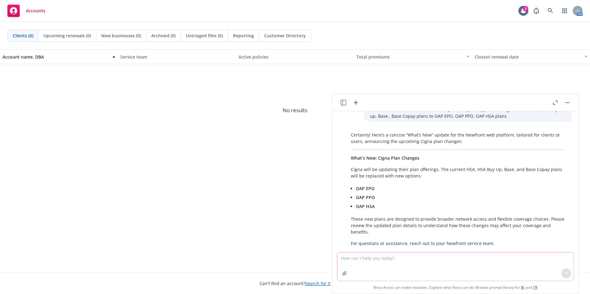
scroll to position [24, 0]
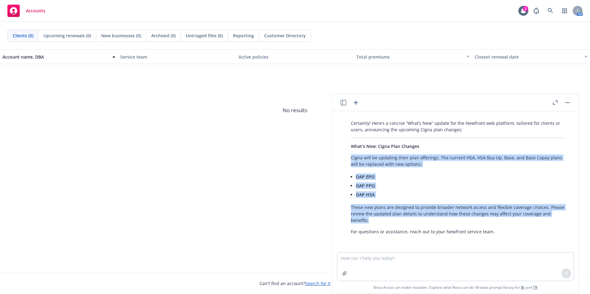
drag, startPoint x: 374, startPoint y: 222, endPoint x: 348, endPoint y: 158, distance: 69.1
click at [348, 158] on div "Certainly! Here’s a concise “What’s New” update for the Newfront web platform, …" at bounding box center [458, 178] width 226 height 120
drag, startPoint x: 348, startPoint y: 158, endPoint x: 363, endPoint y: 160, distance: 15.1
copy div "Cigna will be updating their plan offerings. The current HSA, HSA Buy Up, Base,…"
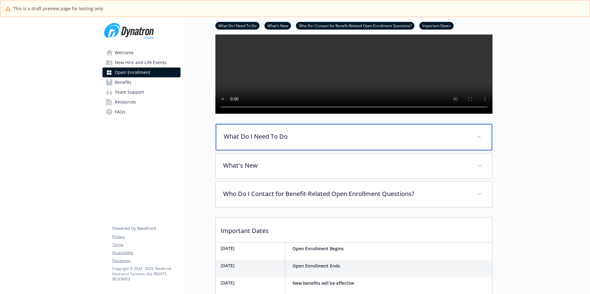
click at [292, 141] on p "What Do I Need To Do" at bounding box center [347, 136] width 246 height 9
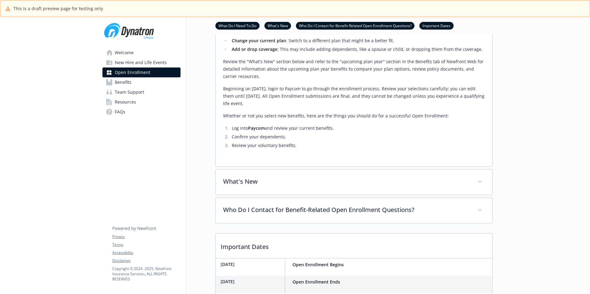
scroll to position [309, 0]
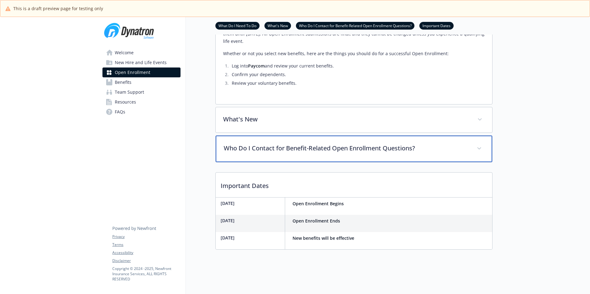
click at [290, 155] on div "Who Do I Contact for Benefit-Related Open Enrollment Questions?" at bounding box center [354, 149] width 276 height 27
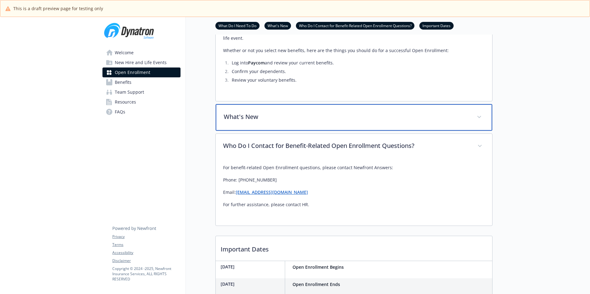
click at [289, 122] on p "What's New" at bounding box center [347, 116] width 246 height 9
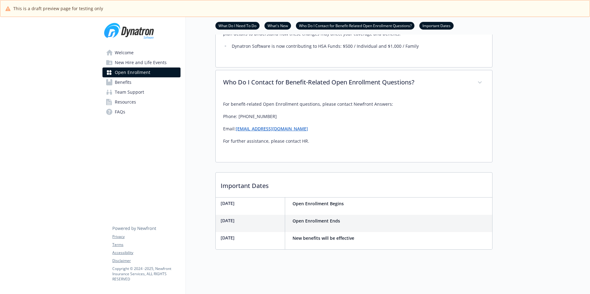
scroll to position [492, 0]
